Goal: Task Accomplishment & Management: Manage account settings

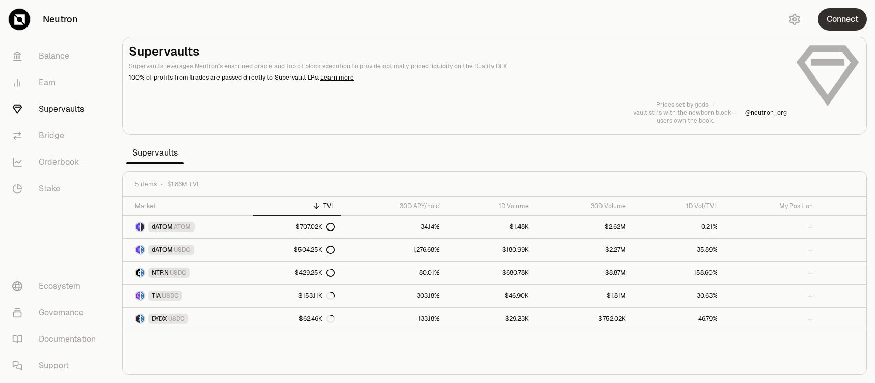
click at [825, 28] on button "Connect" at bounding box center [842, 19] width 49 height 22
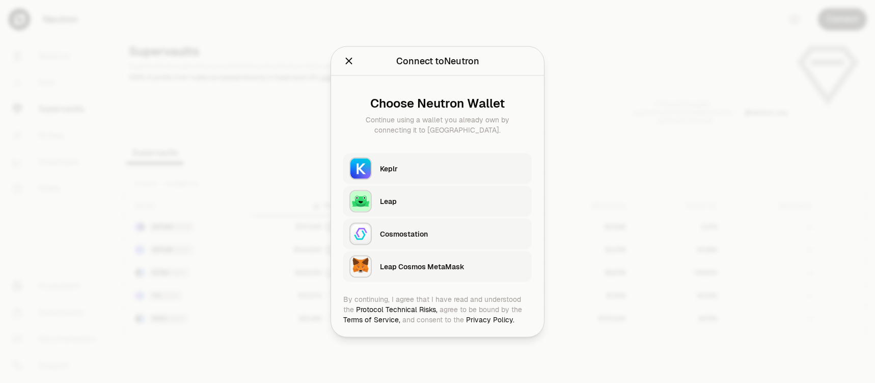
click at [465, 157] on div "Keplr" at bounding box center [456, 167] width 152 height 23
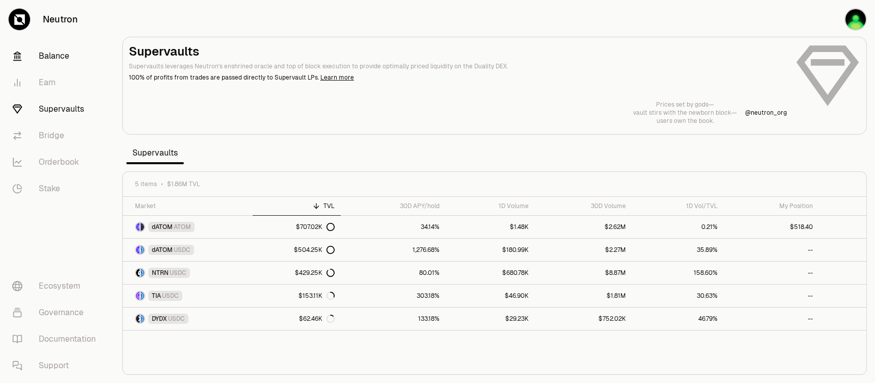
click at [49, 51] on link "Balance" at bounding box center [57, 56] width 106 height 26
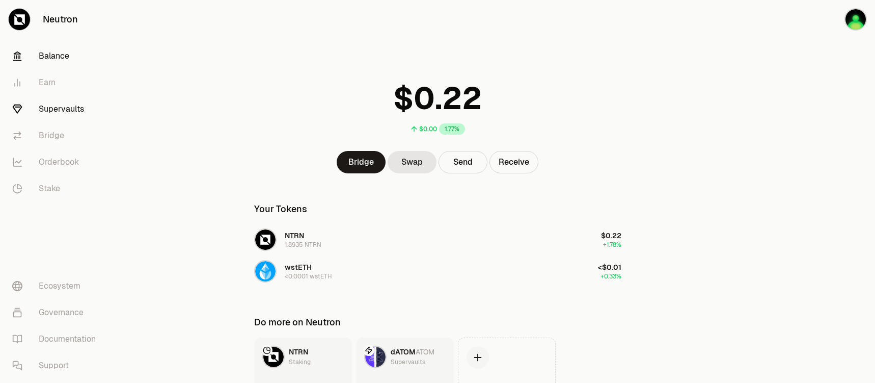
click at [69, 107] on link "Supervaults" at bounding box center [57, 109] width 106 height 26
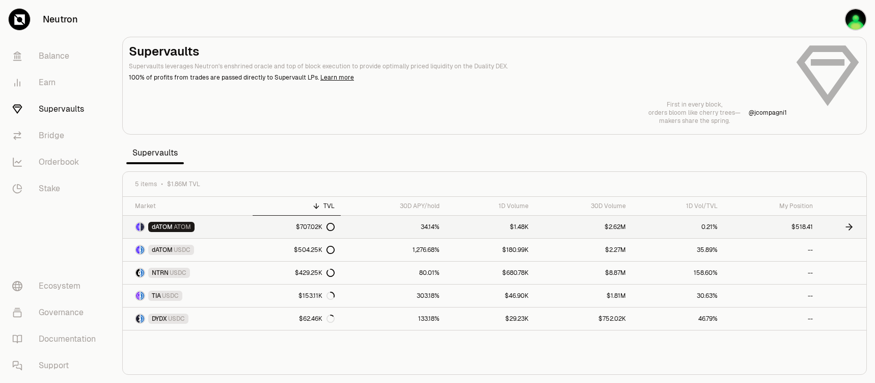
click at [239, 231] on link "dATOM ATOM" at bounding box center [188, 226] width 130 height 22
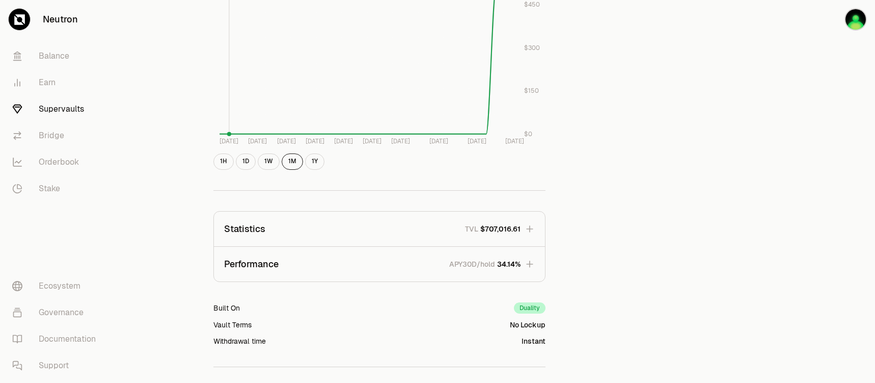
scroll to position [560, 0]
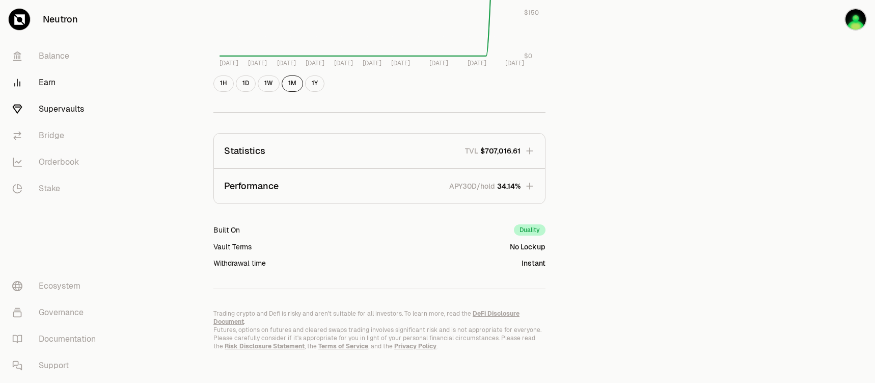
click at [28, 86] on link "Earn" at bounding box center [57, 82] width 106 height 26
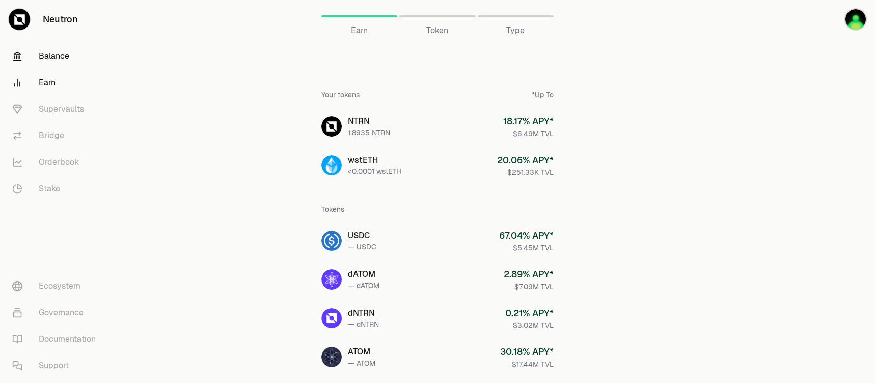
click at [45, 50] on link "Balance" at bounding box center [57, 56] width 106 height 26
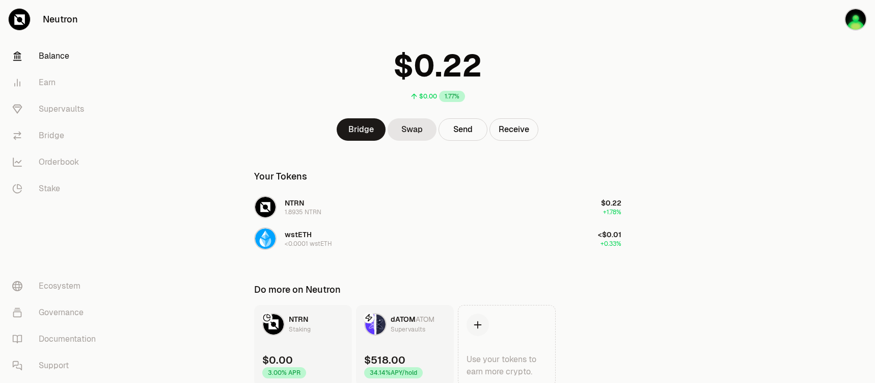
scroll to position [77, 0]
